Goal: Information Seeking & Learning: Learn about a topic

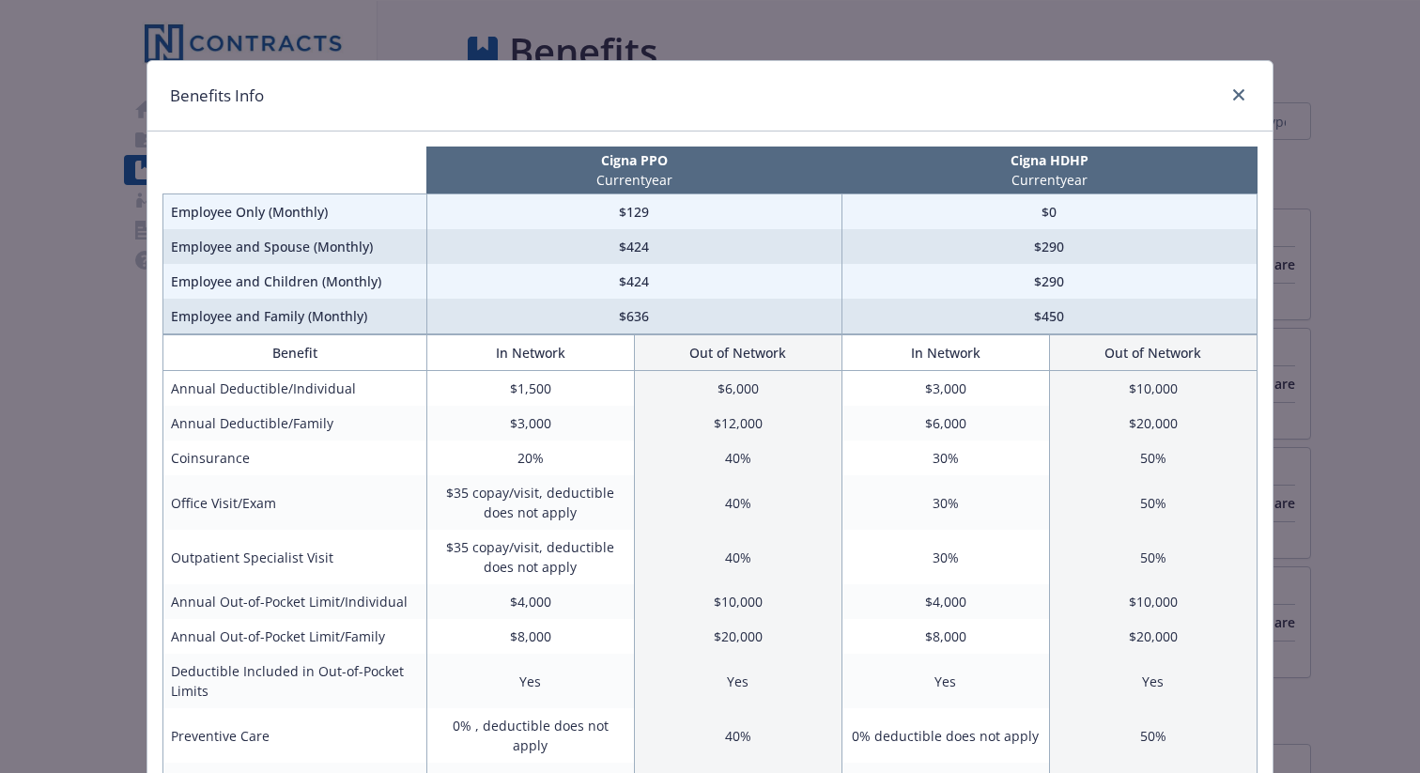
click at [38, 221] on div "Benefits Info Cigna PPO Current year Cigna HDHP Current year Employee Only (Mon…" at bounding box center [710, 386] width 1420 height 773
